Goal: Task Accomplishment & Management: Manage account settings

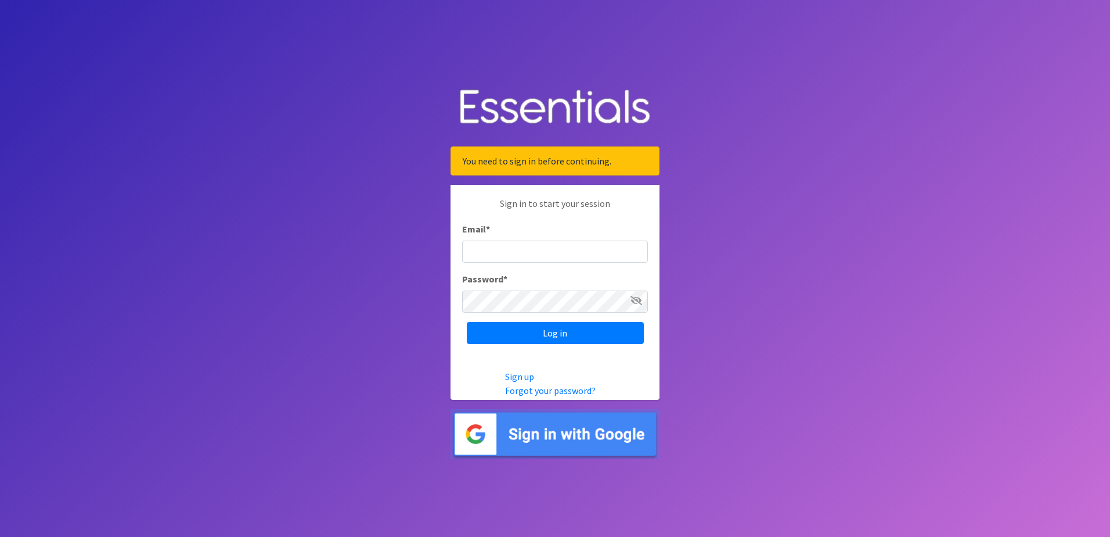
click at [491, 252] on input "Email *" at bounding box center [555, 251] width 186 height 22
type input "[EMAIL_ADDRESS][DOMAIN_NAME]"
click at [555, 330] on input "Log in" at bounding box center [555, 333] width 177 height 22
click at [467, 322] on input "Log in" at bounding box center [555, 333] width 177 height 22
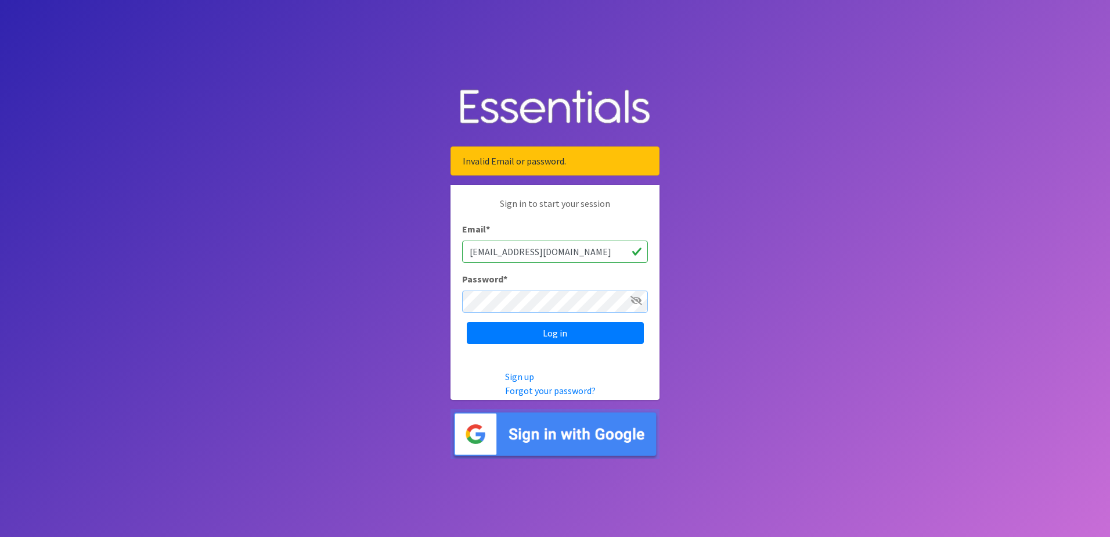
click at [467, 322] on input "Log in" at bounding box center [555, 333] width 177 height 22
click at [553, 391] on link "Forgot your password?" at bounding box center [550, 390] width 91 height 12
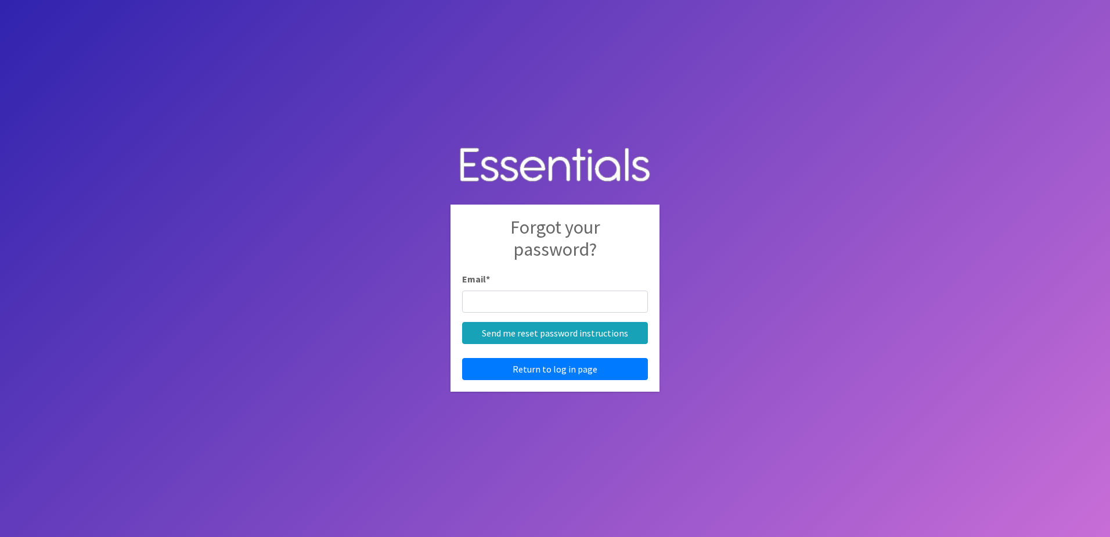
click at [486, 300] on input "Email *" at bounding box center [555, 301] width 186 height 22
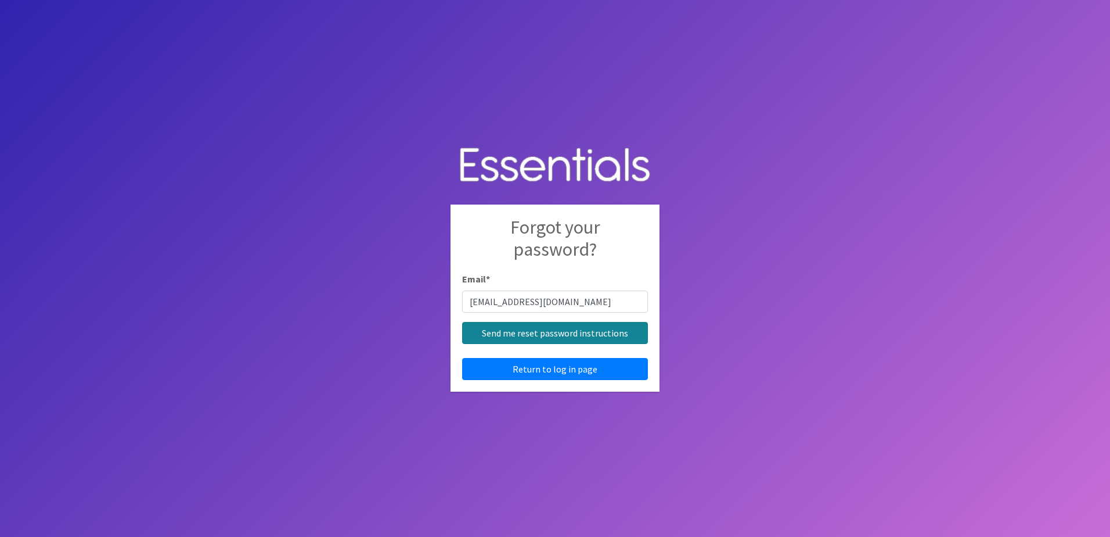
type input "[EMAIL_ADDRESS][DOMAIN_NAME]"
click at [537, 330] on input "Send me reset password instructions" at bounding box center [555, 333] width 186 height 22
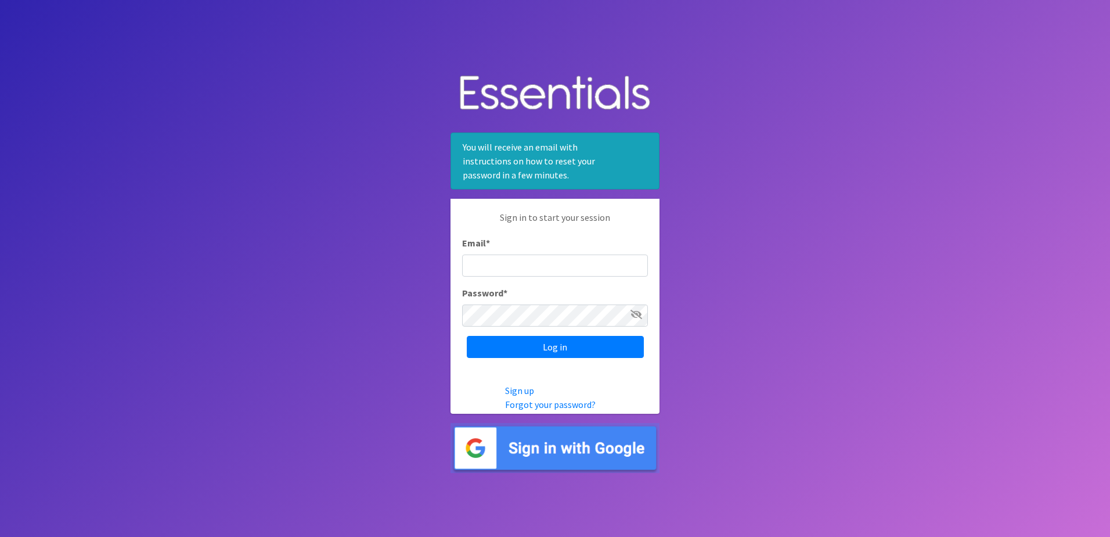
click at [474, 256] on input "Email *" at bounding box center [555, 265] width 186 height 22
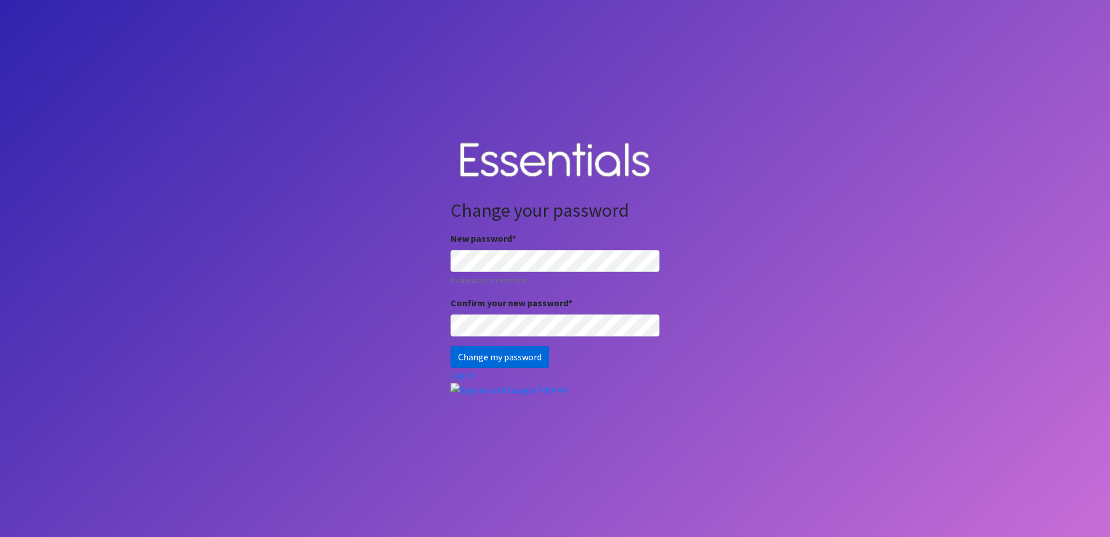
click at [491, 357] on input "Change my password" at bounding box center [500, 356] width 99 height 22
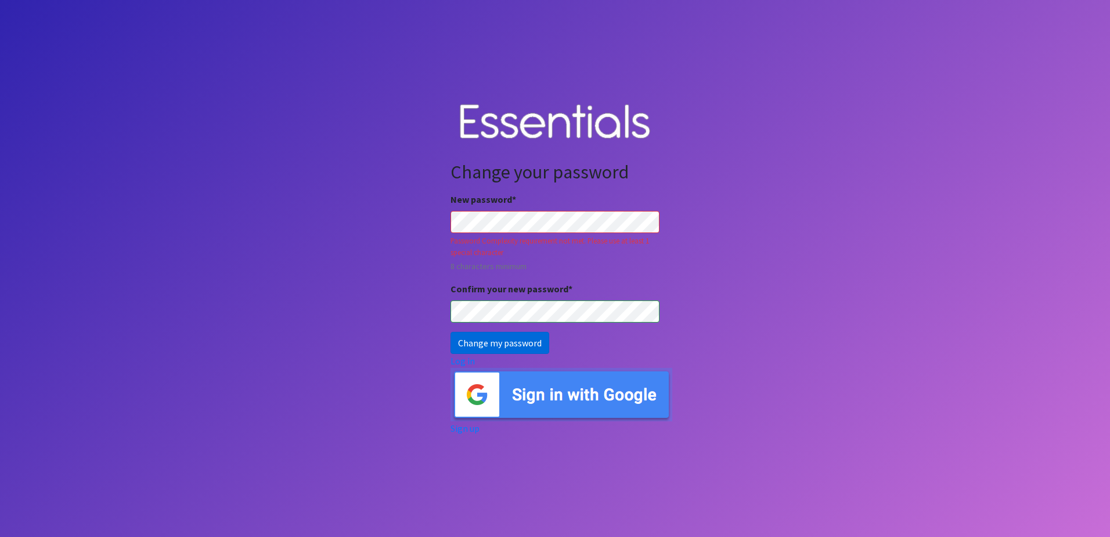
click at [483, 337] on input "Change my password" at bounding box center [500, 343] width 99 height 22
